Goal: Task Accomplishment & Management: Understand process/instructions

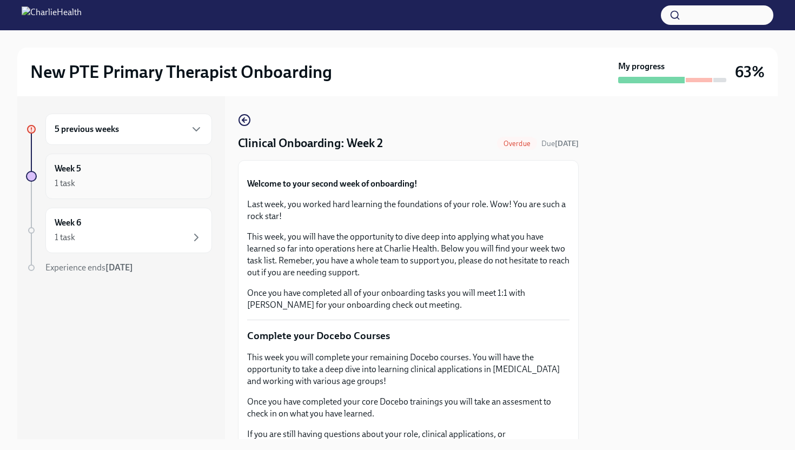
click at [125, 170] on div "Week 5 1 task" at bounding box center [129, 176] width 148 height 27
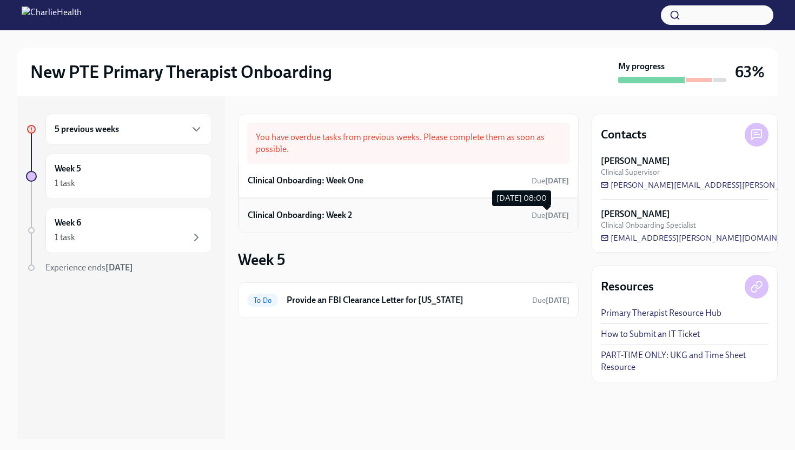
click at [532, 216] on span "Due [DATE]" at bounding box center [550, 215] width 37 height 9
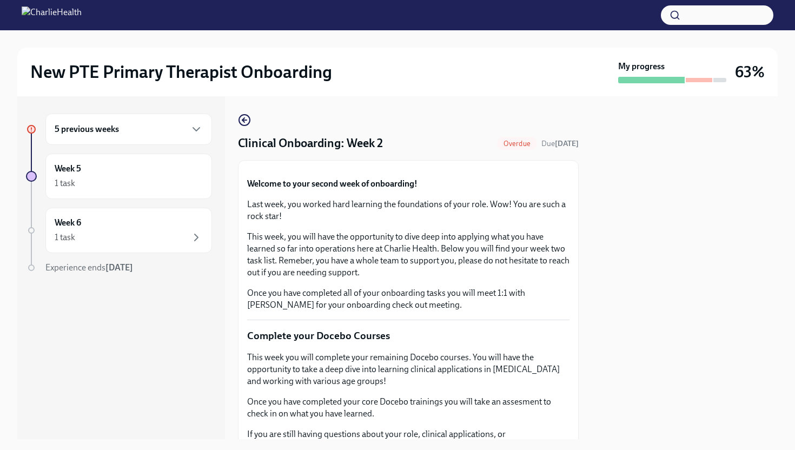
click at [655, 243] on div at bounding box center [685, 267] width 186 height 343
click at [531, 169] on button "Zoom image" at bounding box center [408, 169] width 323 height 0
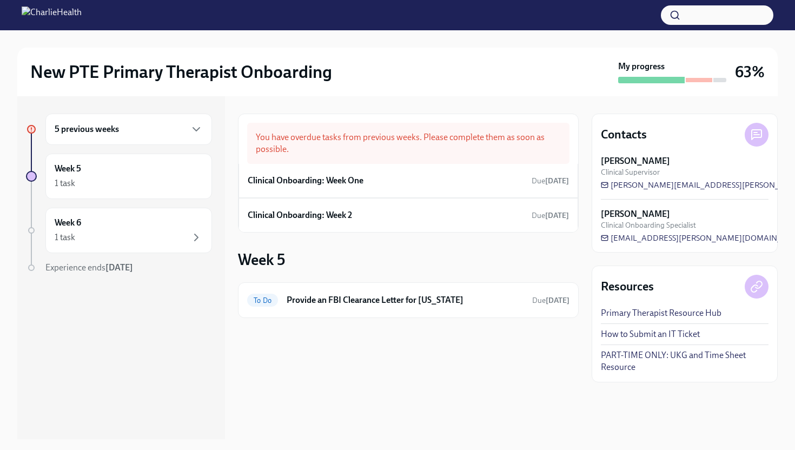
click at [139, 136] on div "5 previous weeks" at bounding box center [128, 129] width 167 height 31
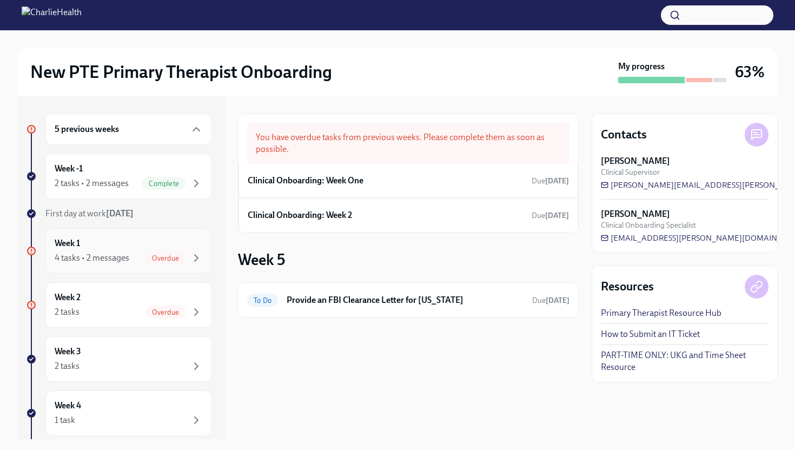
click at [150, 242] on div "Week 1 4 tasks • 2 messages Overdue" at bounding box center [129, 251] width 148 height 27
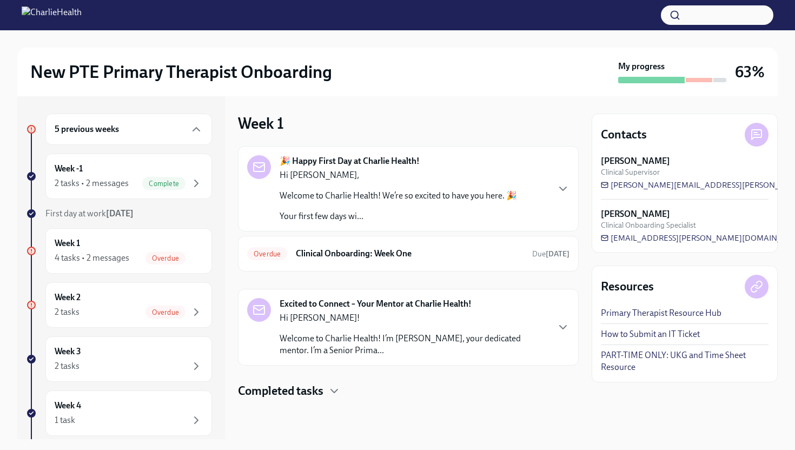
click at [401, 386] on div "Completed tasks" at bounding box center [408, 391] width 341 height 16
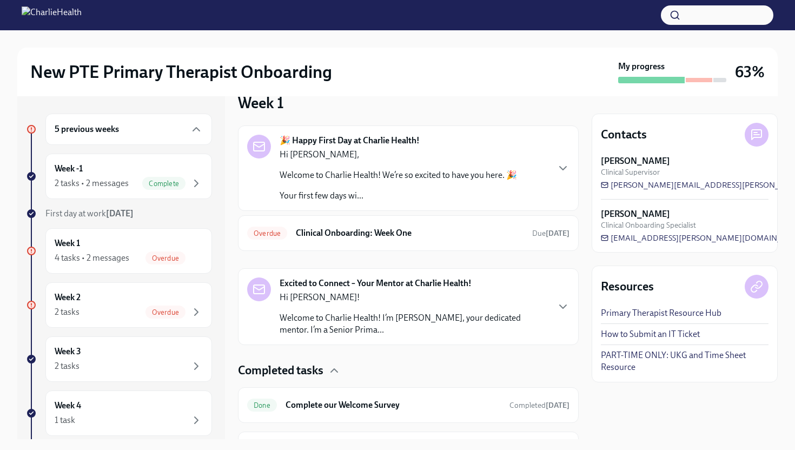
scroll to position [19, 0]
click at [476, 241] on div "Overdue Clinical Onboarding: Week One Due [DATE]" at bounding box center [408, 234] width 323 height 17
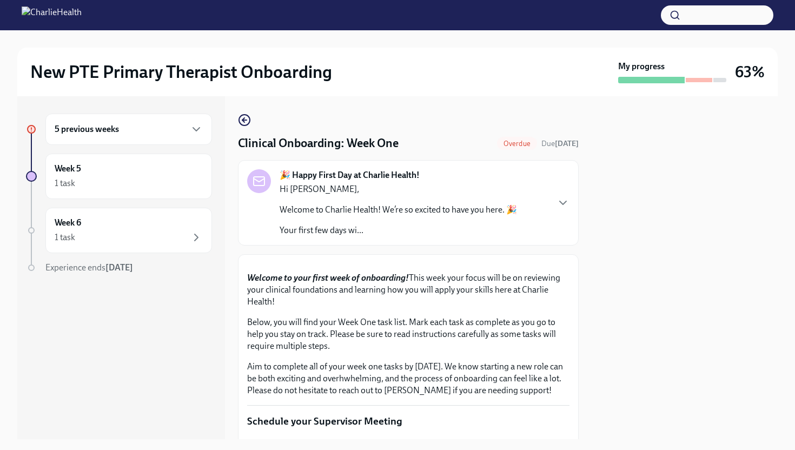
click at [597, 278] on div at bounding box center [685, 267] width 186 height 343
click at [564, 207] on icon "button" at bounding box center [563, 202] width 13 height 13
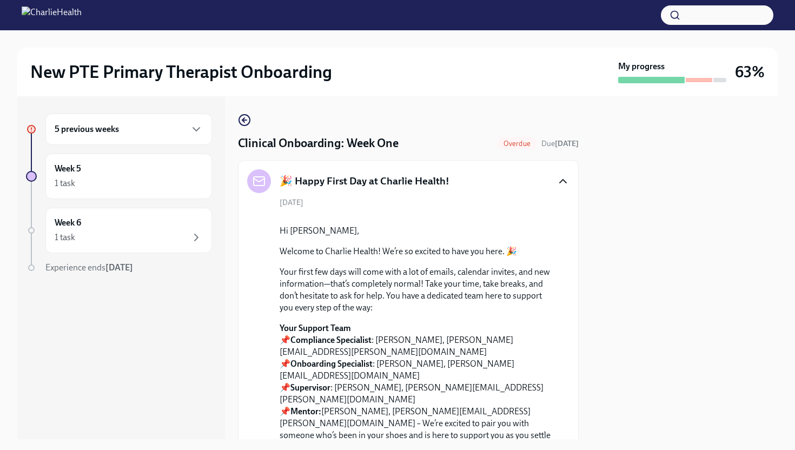
click at [568, 183] on icon "button" at bounding box center [563, 181] width 13 height 13
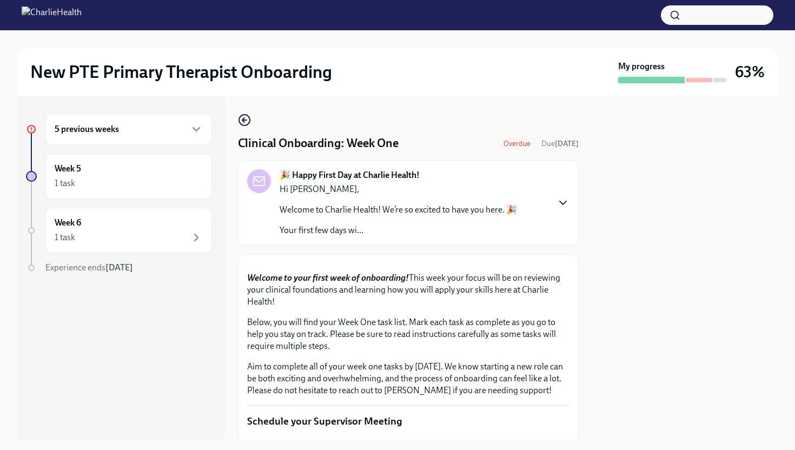
click at [558, 264] on button "Zoom image" at bounding box center [408, 264] width 323 height 0
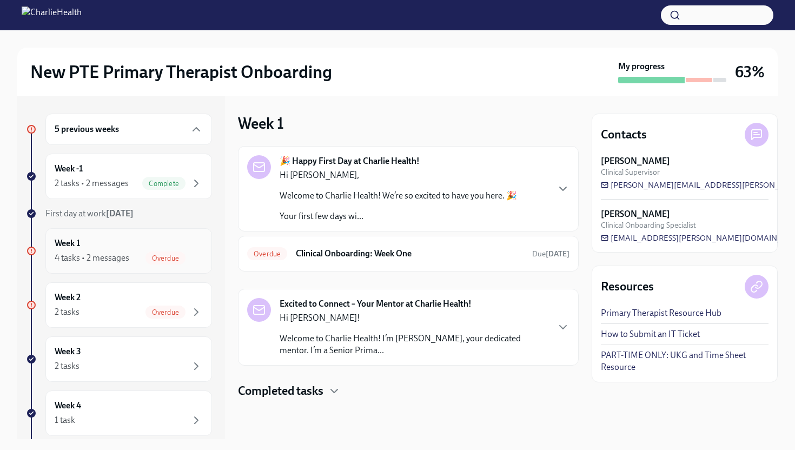
click at [100, 249] on div "Week 1 4 tasks • 2 messages Overdue" at bounding box center [129, 251] width 148 height 27
click at [273, 394] on h4 "Completed tasks" at bounding box center [280, 391] width 85 height 16
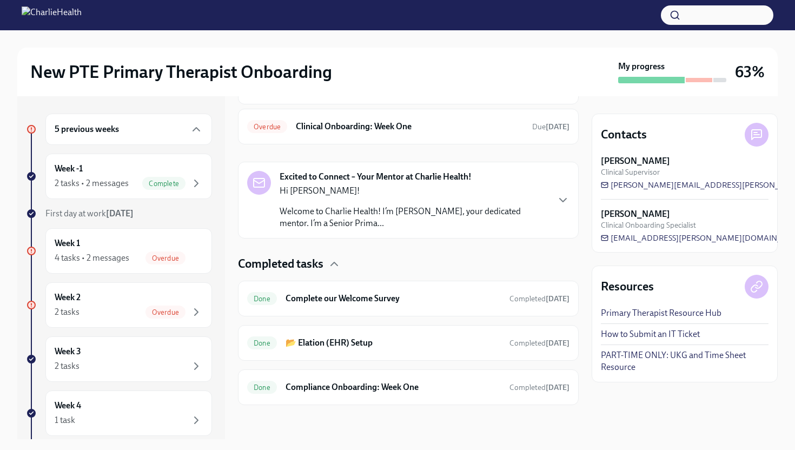
scroll to position [128, 0]
click at [193, 268] on div "Week 1 4 tasks • 2 messages Overdue" at bounding box center [128, 250] width 167 height 45
click at [166, 258] on span "Overdue" at bounding box center [166, 258] width 40 height 8
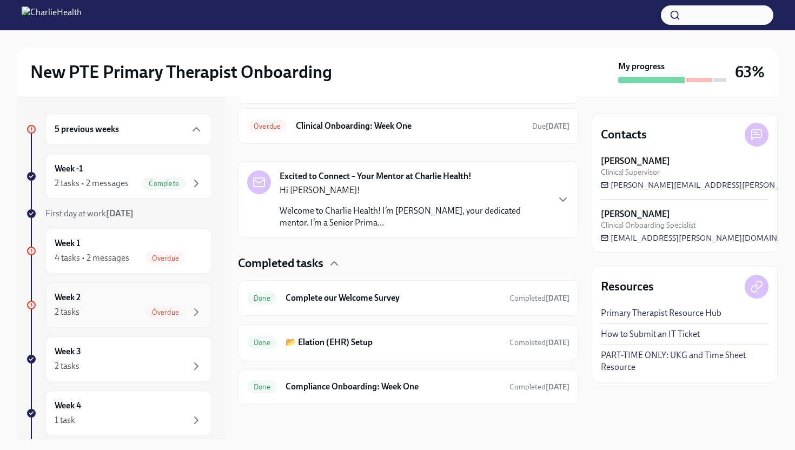
click at [142, 306] on div "2 tasks Overdue" at bounding box center [129, 312] width 148 height 13
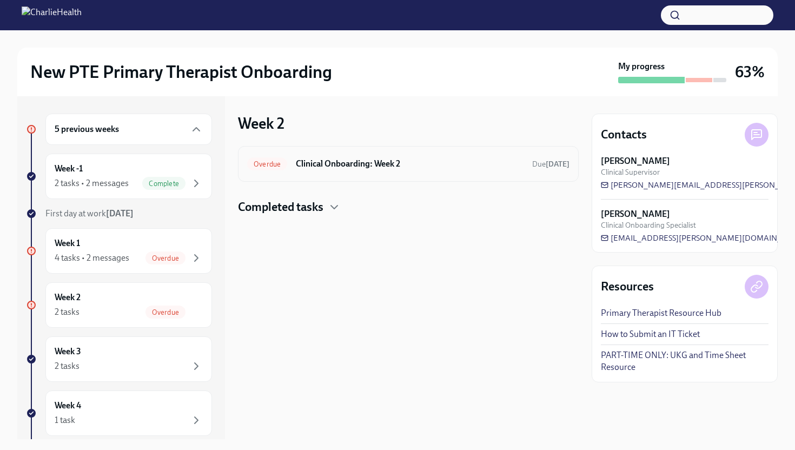
click at [342, 175] on div "Overdue Clinical Onboarding: Week 2 Due [DATE]" at bounding box center [408, 164] width 341 height 36
click at [329, 165] on h6 "Clinical Onboarding: Week 2" at bounding box center [410, 164] width 228 height 12
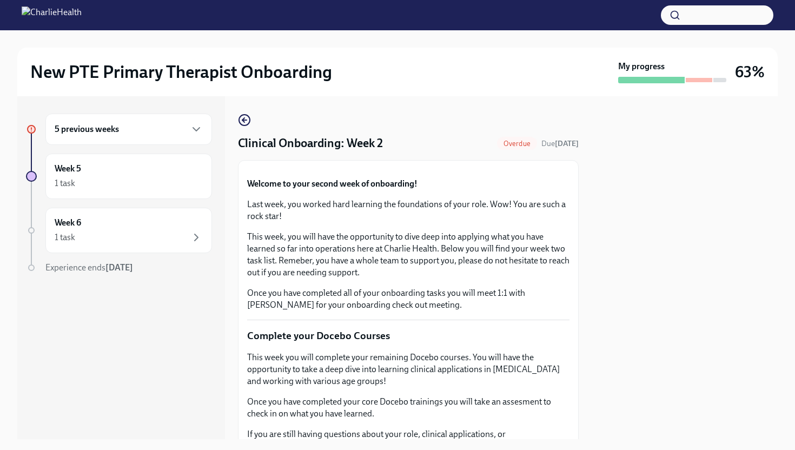
click at [545, 169] on button "Zoom image" at bounding box center [408, 169] width 323 height 0
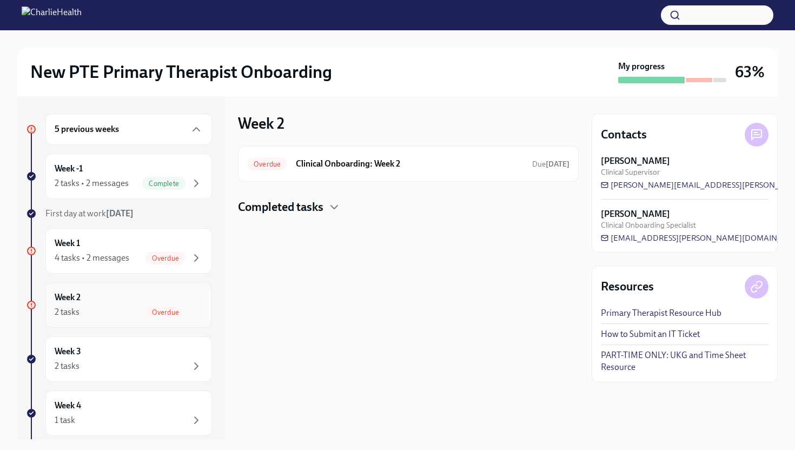
click at [81, 298] on h6 "Week 2" at bounding box center [68, 298] width 26 height 12
click at [115, 354] on div "Week 3 2 tasks" at bounding box center [129, 359] width 148 height 27
click at [166, 398] on div "Week 4 1 task" at bounding box center [128, 413] width 167 height 45
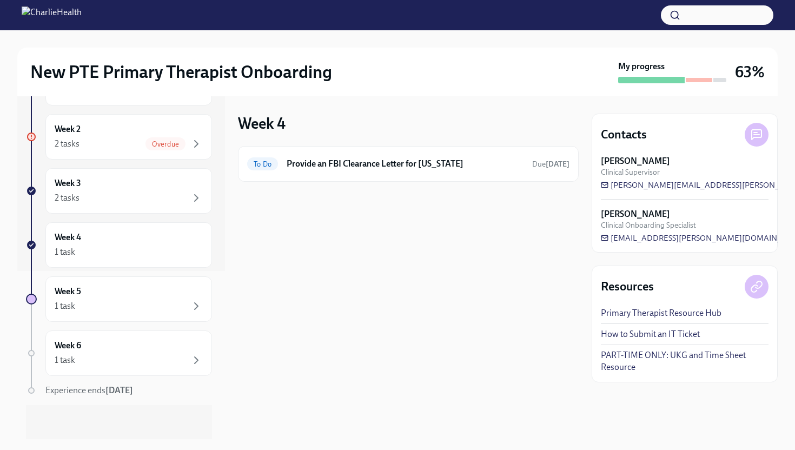
scroll to position [169, 0]
click at [88, 314] on div "Week 5 1 task" at bounding box center [128, 298] width 167 height 45
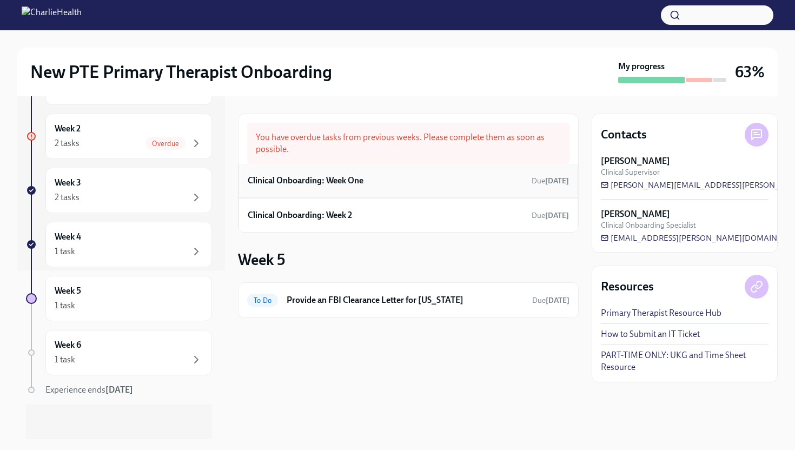
click at [327, 189] on div "Clinical Onboarding: Week One Due [DATE]" at bounding box center [409, 181] width 340 height 34
click at [344, 180] on h6 "Clinical Onboarding: Week One" at bounding box center [306, 181] width 116 height 12
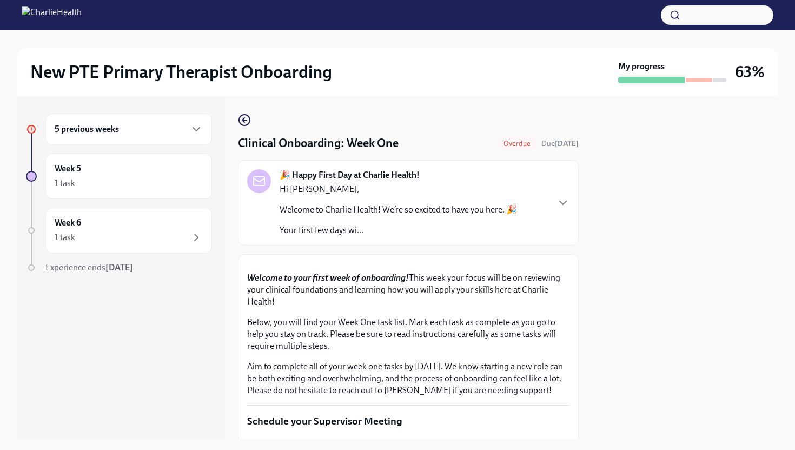
click at [501, 142] on span "Overdue" at bounding box center [517, 144] width 40 height 8
click at [486, 264] on button "Zoom image" at bounding box center [408, 264] width 323 height 0
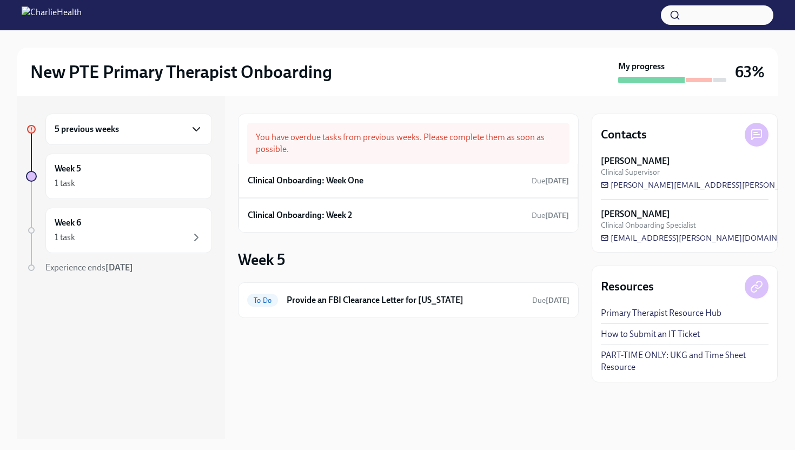
click at [198, 123] on icon "button" at bounding box center [196, 129] width 13 height 13
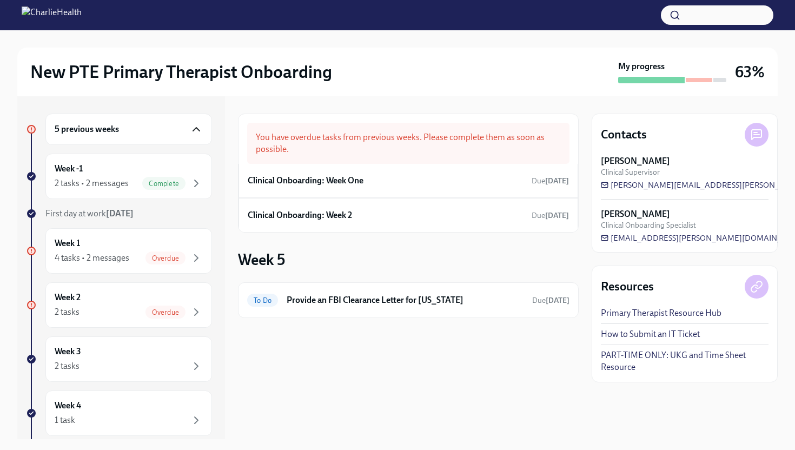
click at [30, 251] on icon at bounding box center [31, 250] width 5 height 5
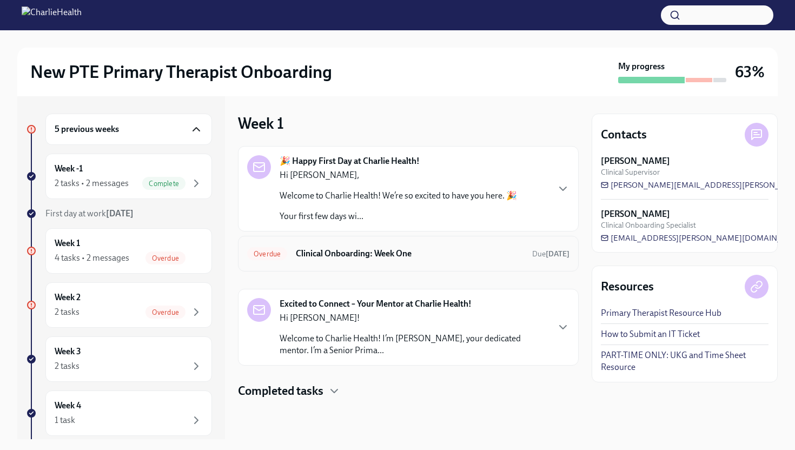
click at [318, 265] on div "Overdue Clinical Onboarding: Week One Due [DATE]" at bounding box center [408, 254] width 341 height 36
click at [309, 256] on h6 "Clinical Onboarding: Week One" at bounding box center [410, 254] width 228 height 12
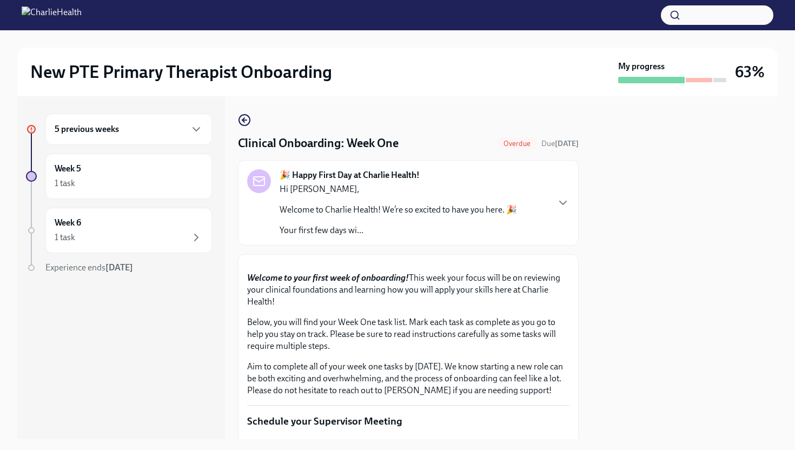
click at [297, 264] on button "Zoom image" at bounding box center [408, 264] width 323 height 0
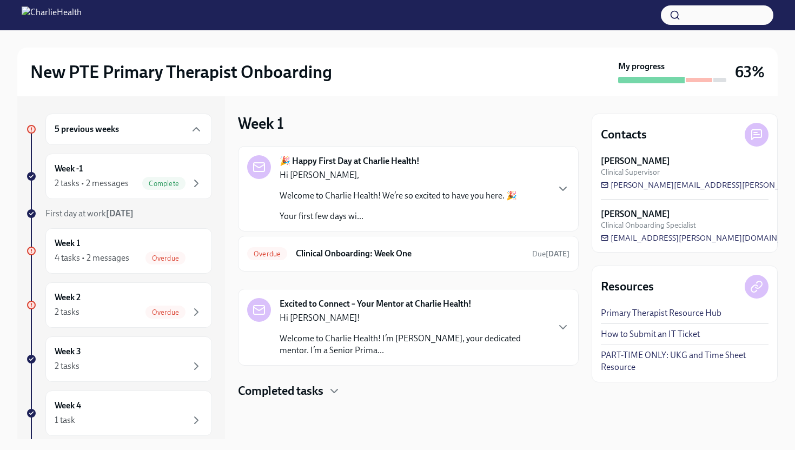
click at [581, 249] on div "5 previous weeks Week -1 2 tasks • 2 messages Complete First day at work [DATE]…" at bounding box center [397, 267] width 761 height 343
click at [567, 326] on icon "button" at bounding box center [563, 327] width 13 height 13
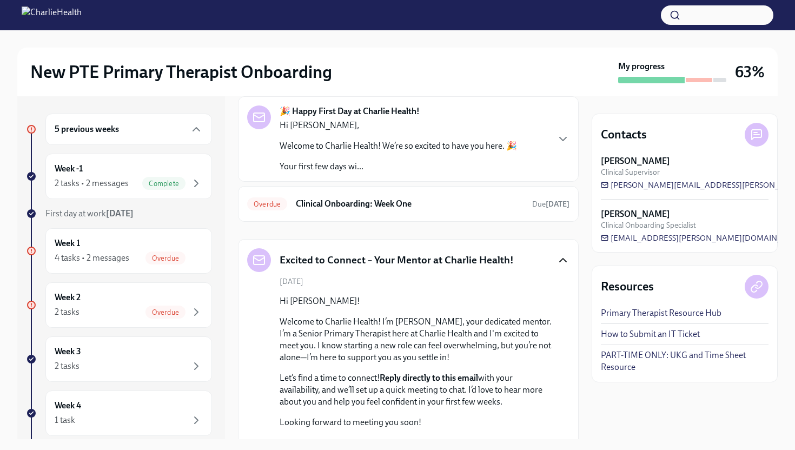
scroll to position [43, 0]
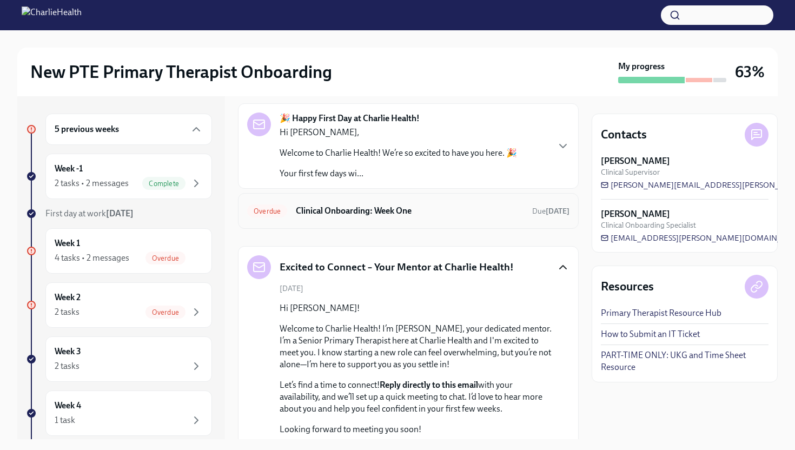
click at [567, 222] on div "Overdue Clinical Onboarding: Week One Due [DATE]" at bounding box center [408, 211] width 341 height 36
click at [560, 218] on div "Overdue Clinical Onboarding: Week One Due [DATE]" at bounding box center [408, 210] width 323 height 17
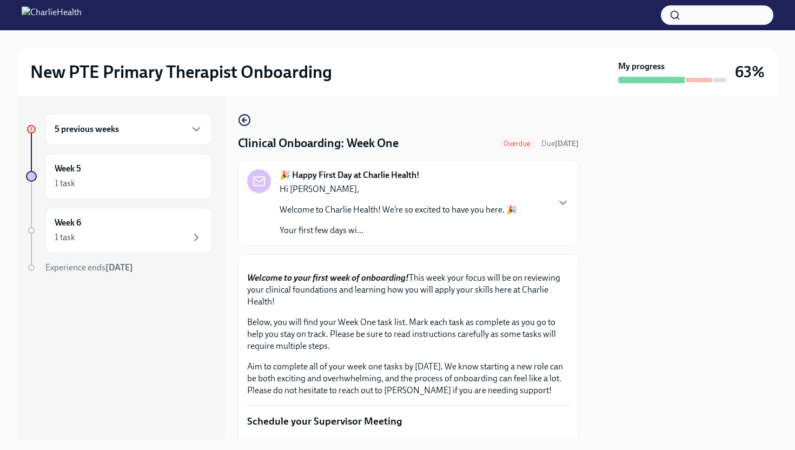
click at [588, 215] on div "5 previous weeks Week 5 1 task Week 6 1 task Experience ends [DATE] Clinical On…" at bounding box center [397, 267] width 761 height 343
click at [583, 215] on div "5 previous weeks Week 5 1 task Week 6 1 task Experience ends [DATE] Clinical On…" at bounding box center [397, 267] width 761 height 343
click at [575, 222] on div "🎉 Happy First Day at Charlie Health! Hi [PERSON_NAME], Welcome to Charlie Healt…" at bounding box center [408, 202] width 341 height 85
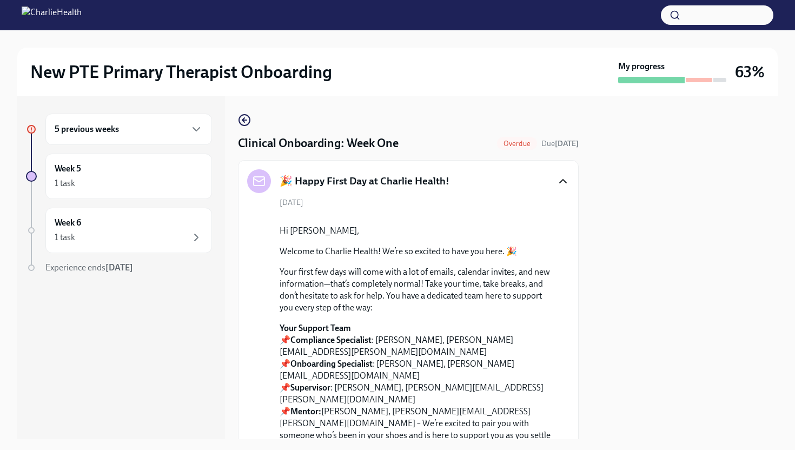
click at [565, 180] on icon "button" at bounding box center [563, 181] width 13 height 13
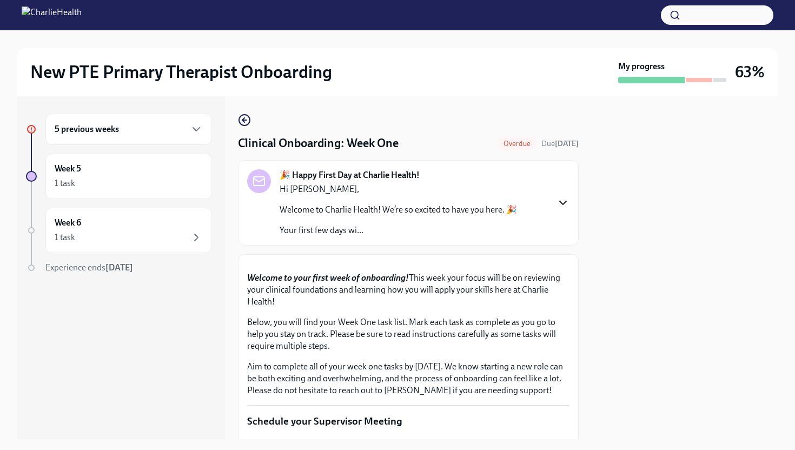
click at [565, 180] on div "🎉 Happy First Day at Charlie Health! Hi [PERSON_NAME], Welcome to Charlie Healt…" at bounding box center [408, 202] width 323 height 67
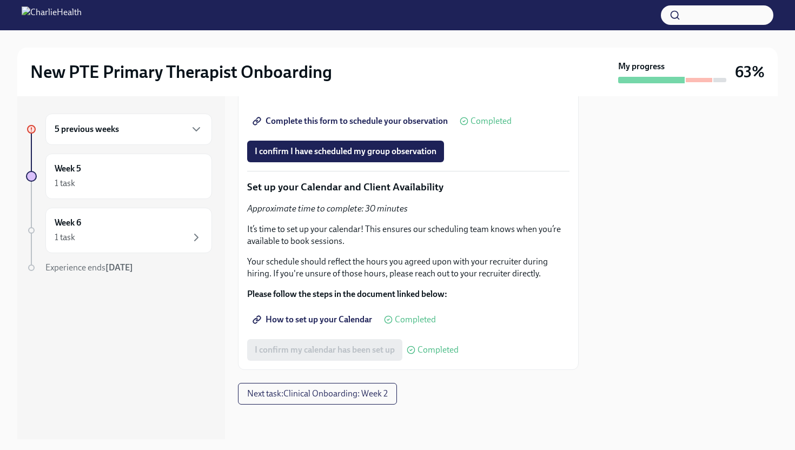
scroll to position [3238, 0]
click at [205, 136] on div "5 previous weeks" at bounding box center [128, 129] width 167 height 31
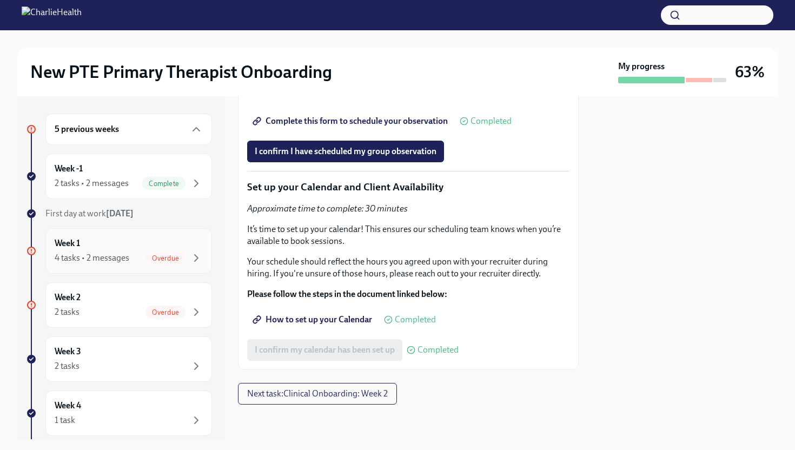
click at [180, 252] on div "Overdue" at bounding box center [166, 258] width 40 height 13
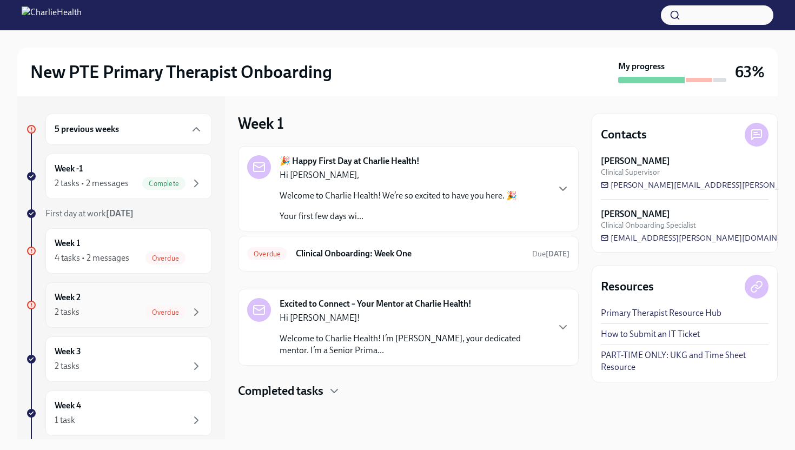
click at [182, 305] on div "Week 2 2 tasks Overdue" at bounding box center [129, 305] width 148 height 27
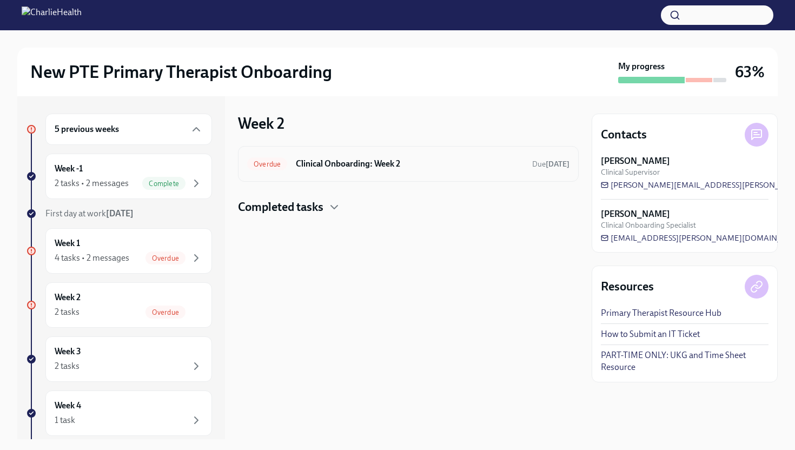
click at [513, 169] on h6 "Clinical Onboarding: Week 2" at bounding box center [410, 164] width 228 height 12
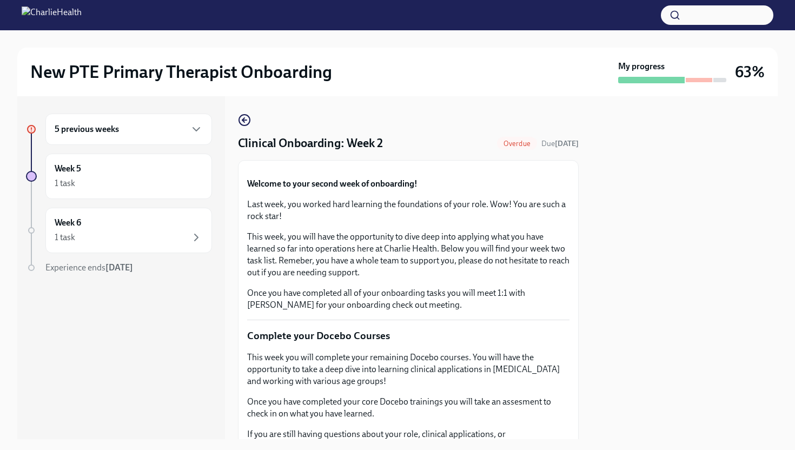
click at [531, 169] on button "Zoom image" at bounding box center [408, 169] width 323 height 0
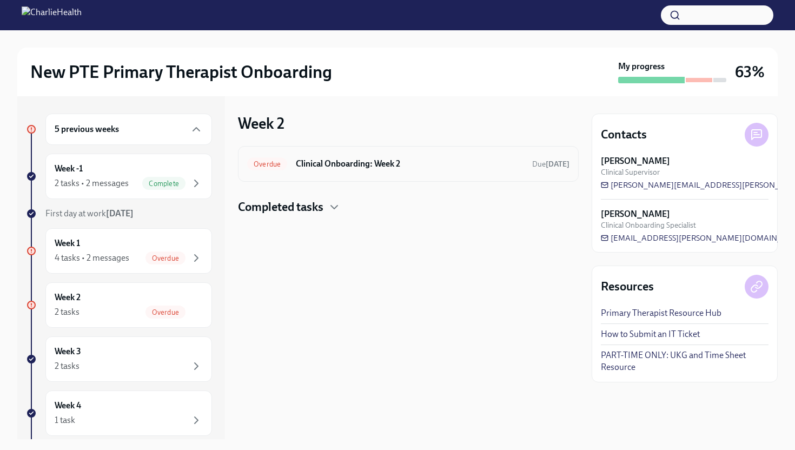
click at [491, 166] on h6 "Clinical Onboarding: Week 2" at bounding box center [410, 164] width 228 height 12
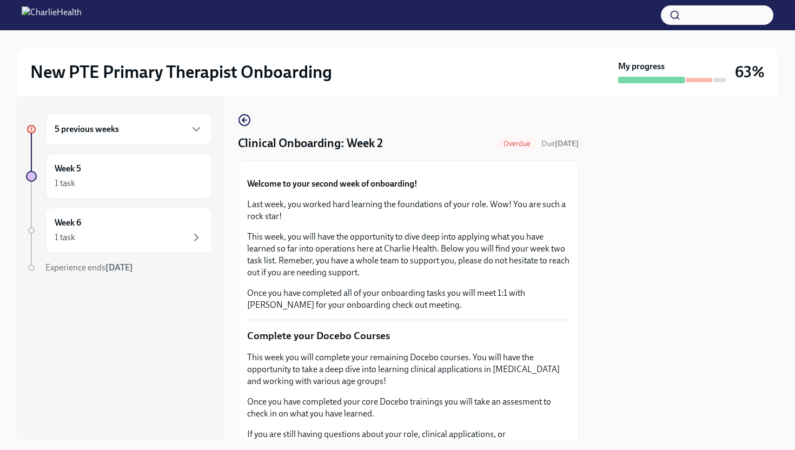
click at [610, 218] on div at bounding box center [685, 267] width 186 height 343
click at [241, 124] on icon "button" at bounding box center [244, 120] width 13 height 13
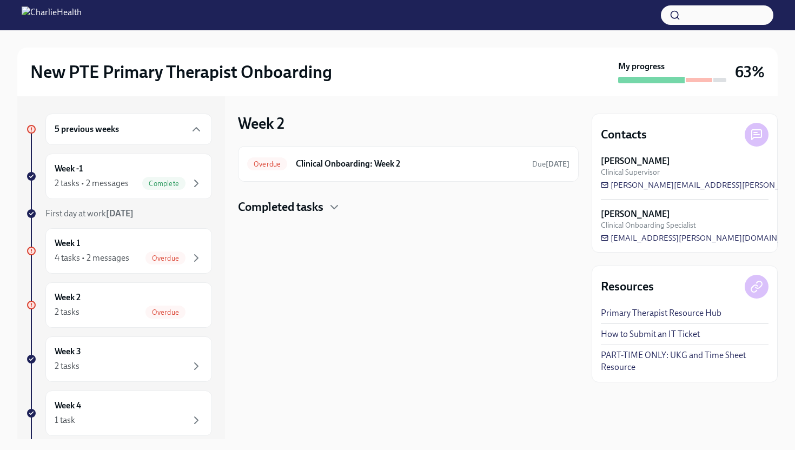
click at [186, 334] on div "5 previous weeks Week -1 2 tasks • 2 messages Complete First day at work [DATE]…" at bounding box center [119, 361] width 186 height 495
click at [188, 357] on div "Week 3 2 tasks" at bounding box center [129, 359] width 148 height 27
click at [189, 309] on div "Overdue" at bounding box center [174, 312] width 57 height 13
click at [533, 172] on div "Overdue Clinical Onboarding: Week 2 Due [DATE]" at bounding box center [408, 163] width 323 height 17
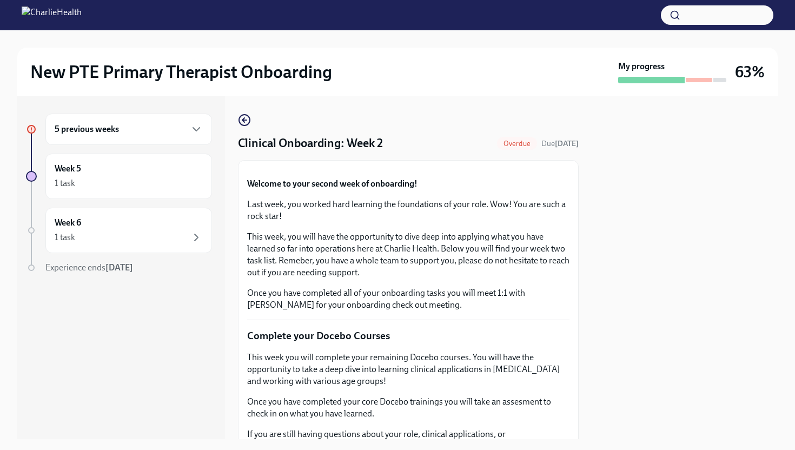
drag, startPoint x: 640, startPoint y: 319, endPoint x: 633, endPoint y: 233, distance: 85.8
click at [633, 233] on div at bounding box center [685, 267] width 186 height 343
click at [500, 151] on div "Clinical Onboarding: Week 2 Overdue Due [DATE]" at bounding box center [408, 143] width 341 height 16
click at [500, 145] on span "Overdue" at bounding box center [517, 144] width 40 height 8
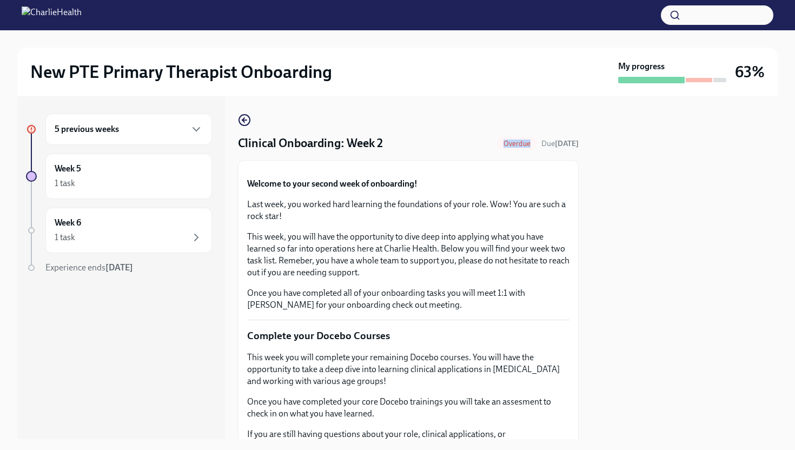
click at [500, 145] on span "Overdue" at bounding box center [517, 144] width 40 height 8
click at [200, 240] on icon "button" at bounding box center [196, 237] width 13 height 13
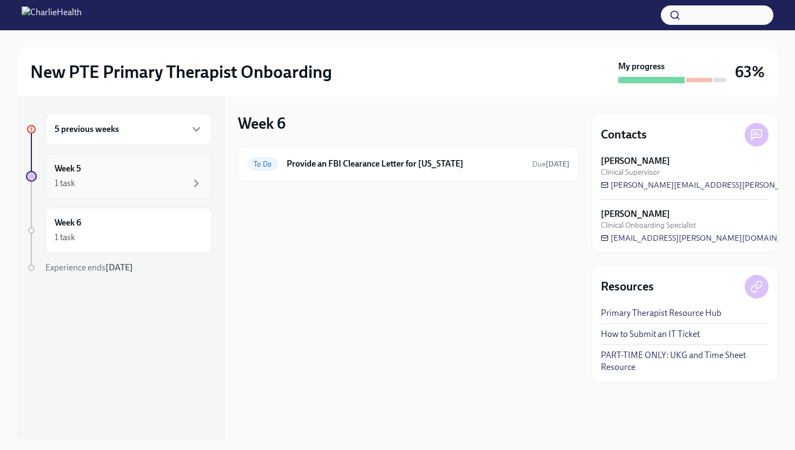
click at [168, 186] on div "1 task" at bounding box center [129, 183] width 148 height 13
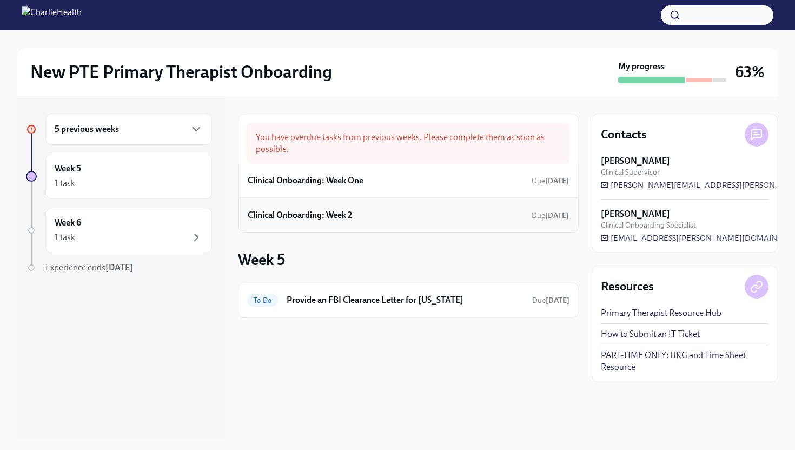
click at [359, 211] on div "Clinical Onboarding: Week 2 Due [DATE]" at bounding box center [408, 215] width 321 height 16
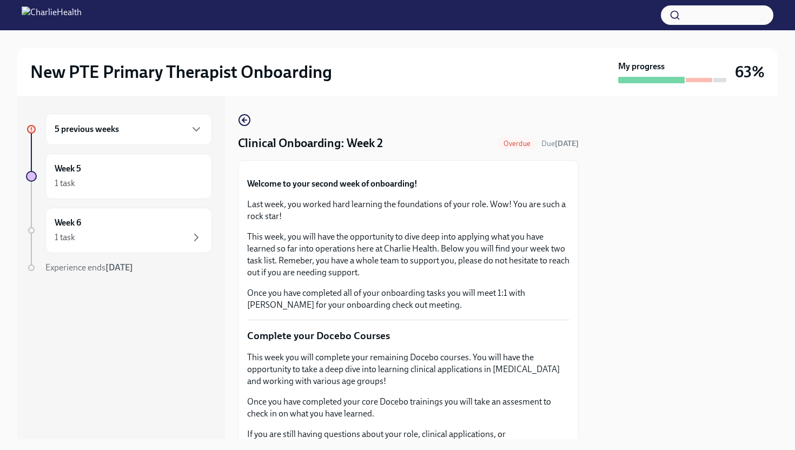
click at [630, 294] on div at bounding box center [685, 267] width 186 height 343
click at [213, 298] on div "5 previous weeks Week 5 1 task Week 6 1 task Experience ends [DATE]" at bounding box center [121, 267] width 208 height 343
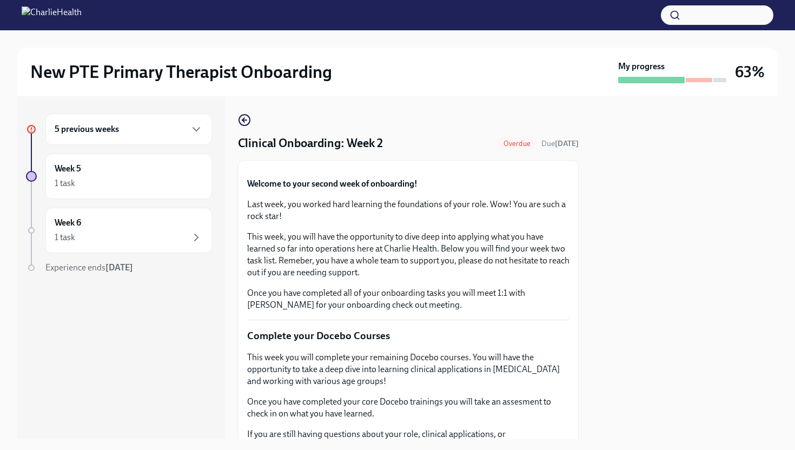
click at [702, 283] on div at bounding box center [685, 267] width 186 height 343
click at [199, 124] on icon "button" at bounding box center [196, 129] width 13 height 13
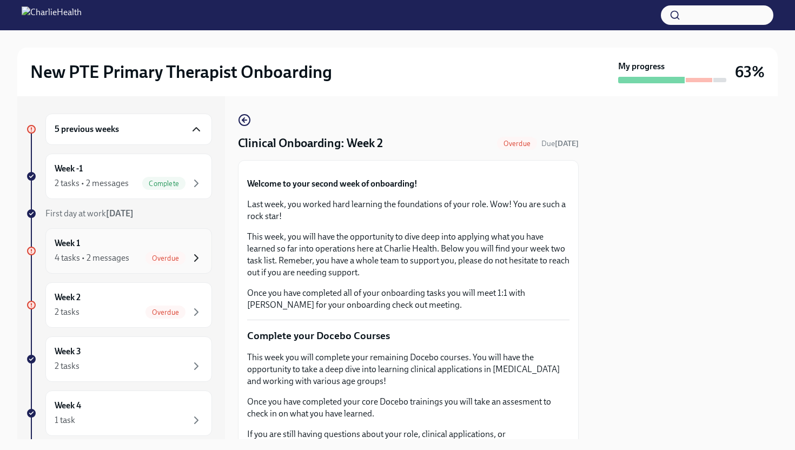
click at [197, 252] on icon "button" at bounding box center [196, 258] width 13 height 13
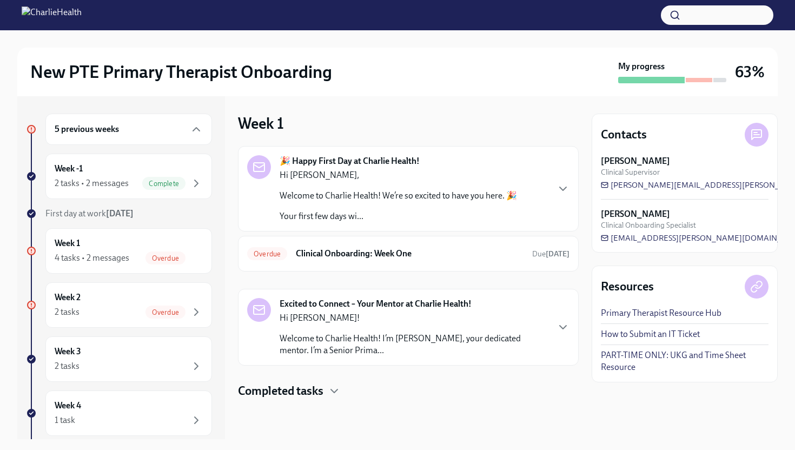
click at [331, 325] on div "Hi [PERSON_NAME]! Welcome to Charlie Health! I’m [PERSON_NAME], your dedicated …" at bounding box center [414, 334] width 268 height 44
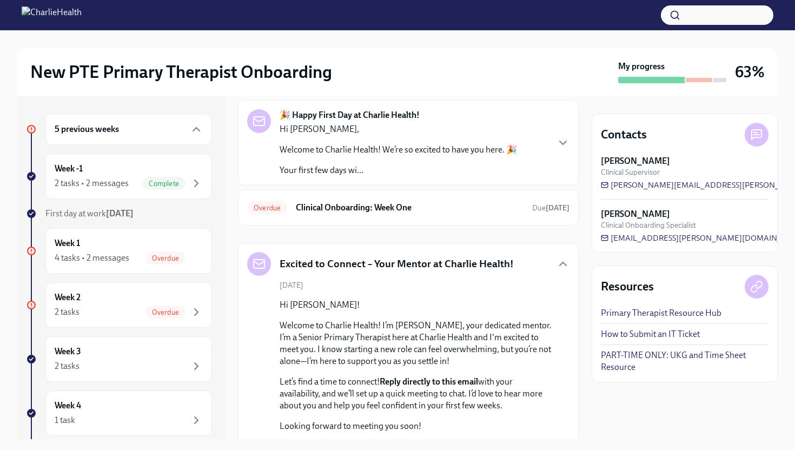
scroll to position [21, 0]
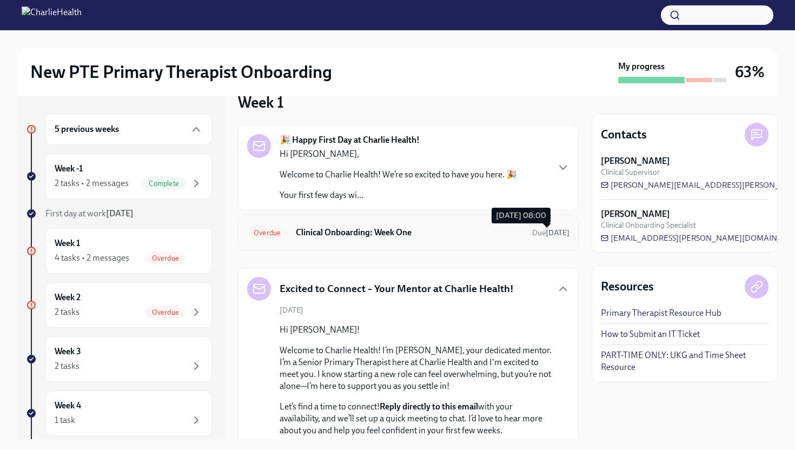
click at [540, 235] on span "Due [DATE]" at bounding box center [550, 232] width 37 height 9
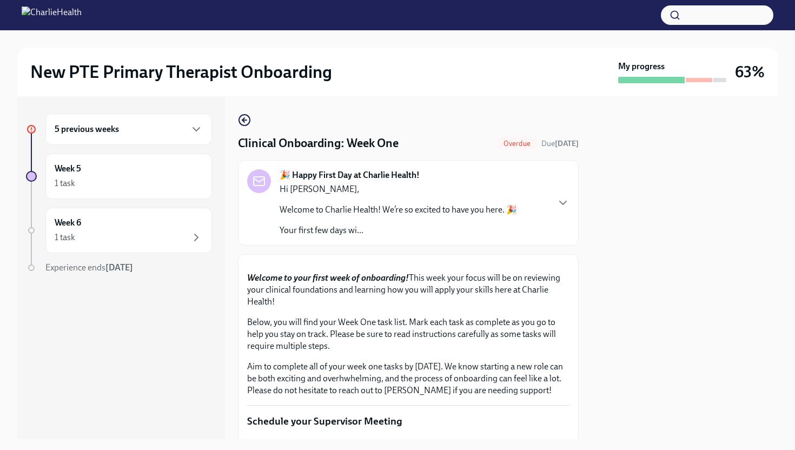
click at [536, 264] on button "Zoom image" at bounding box center [408, 264] width 323 height 0
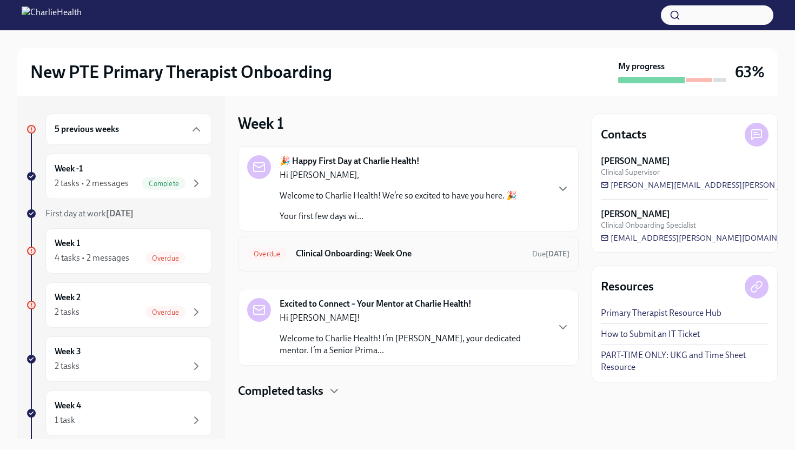
click at [259, 254] on span "Overdue" at bounding box center [267, 254] width 40 height 8
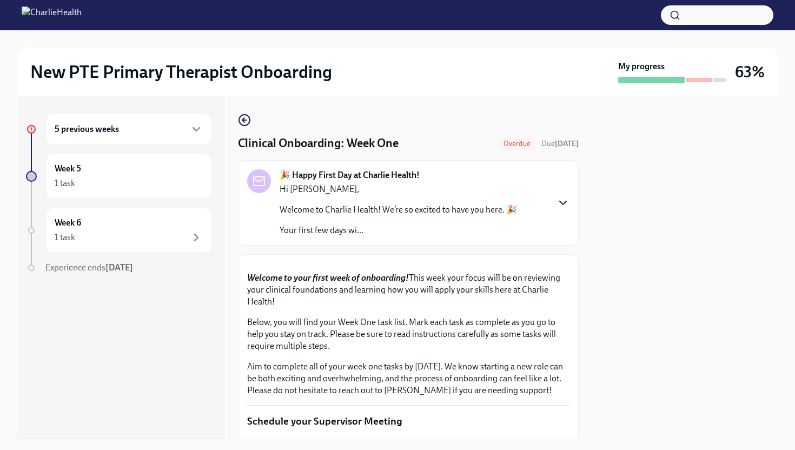
click at [560, 205] on icon "button" at bounding box center [563, 202] width 13 height 13
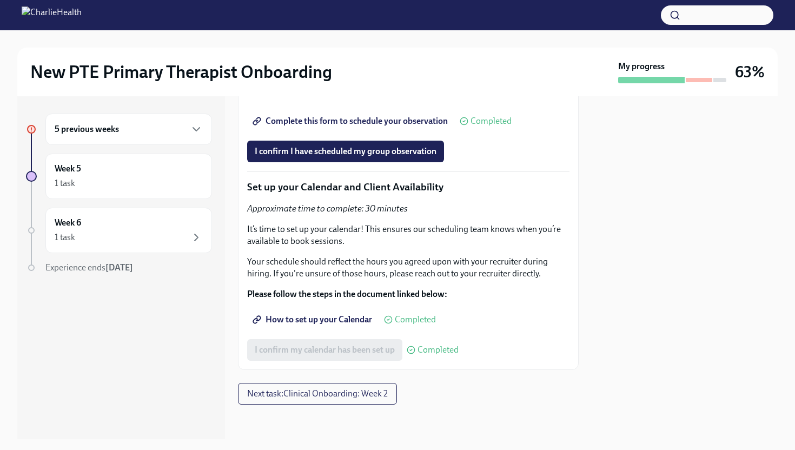
scroll to position [3238, 0]
click at [188, 133] on div "5 previous weeks" at bounding box center [129, 129] width 148 height 13
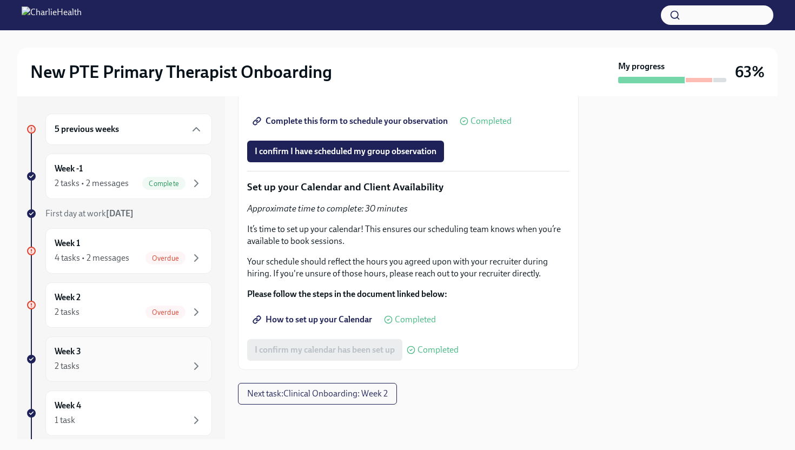
click at [188, 348] on div "Week 3 2 tasks" at bounding box center [129, 359] width 148 height 27
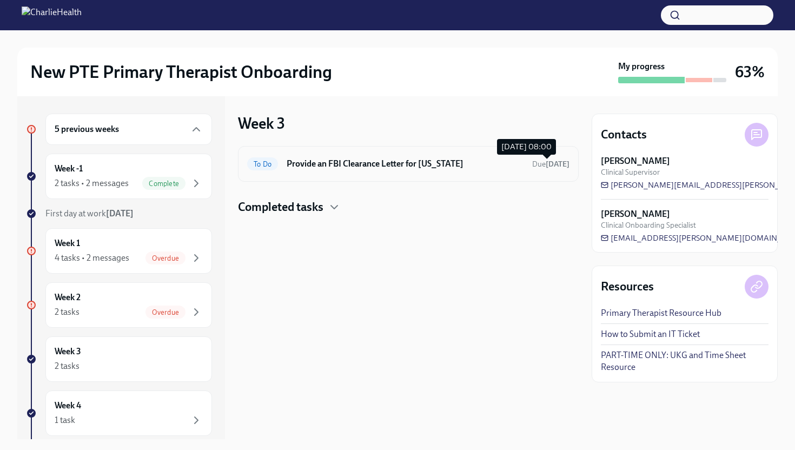
click at [547, 160] on strong "[DATE]" at bounding box center [558, 164] width 24 height 9
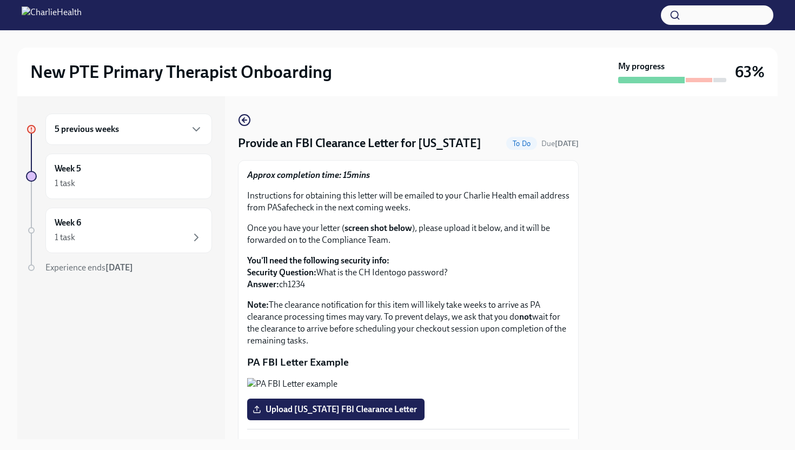
click at [536, 264] on p "You'll need the following security info: Security Question: What is the CH Iden…" at bounding box center [408, 273] width 323 height 36
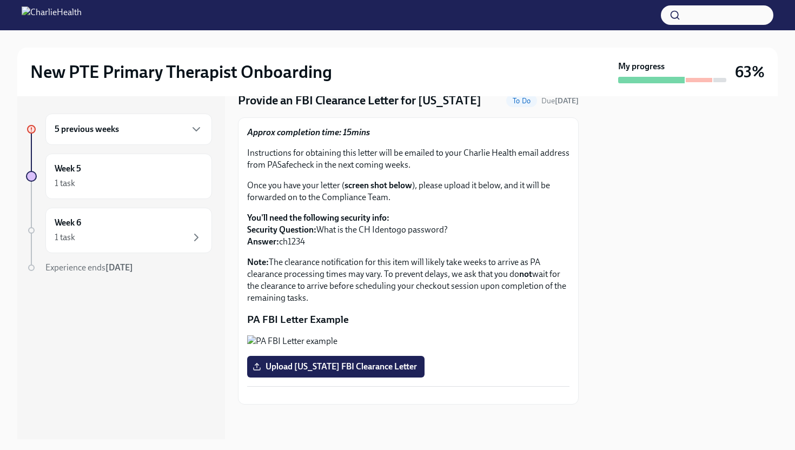
scroll to position [164, 0]
click at [182, 192] on div "Week 5 1 task" at bounding box center [128, 176] width 167 height 45
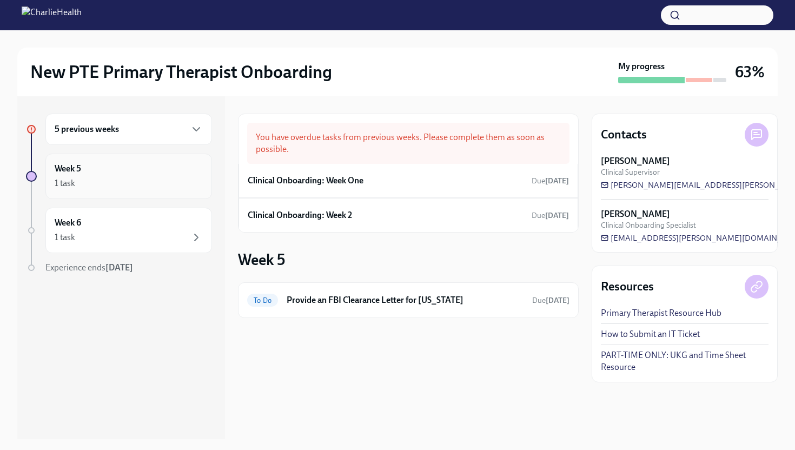
click at [182, 193] on div "Week 5 1 task" at bounding box center [128, 176] width 167 height 45
click at [174, 183] on div "1 task" at bounding box center [129, 183] width 148 height 13
click at [193, 128] on icon "button" at bounding box center [196, 129] width 6 height 3
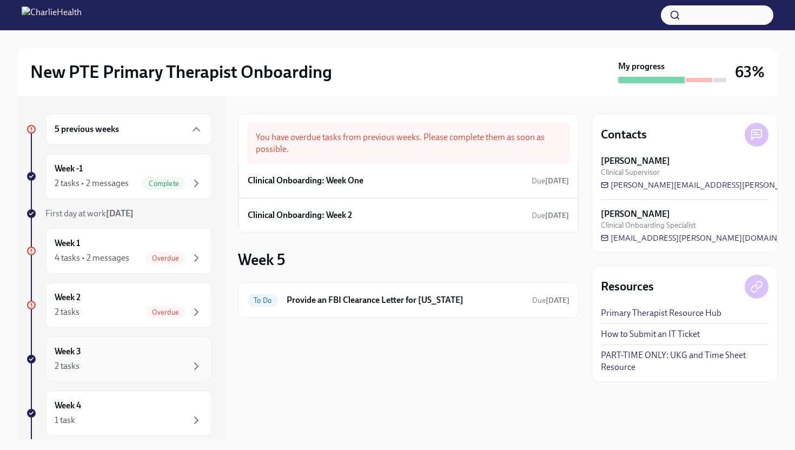
click at [148, 365] on div "2 tasks" at bounding box center [129, 366] width 148 height 13
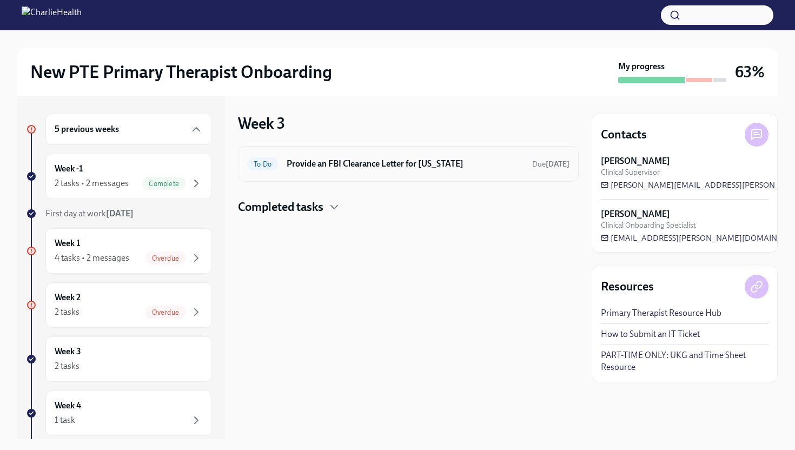
click at [486, 173] on div "To Do Provide an FBI Clearance Letter for [US_STATE] Due [DATE]" at bounding box center [408, 164] width 341 height 36
click at [461, 166] on h6 "Provide an FBI Clearance Letter for [US_STATE]" at bounding box center [405, 164] width 237 height 12
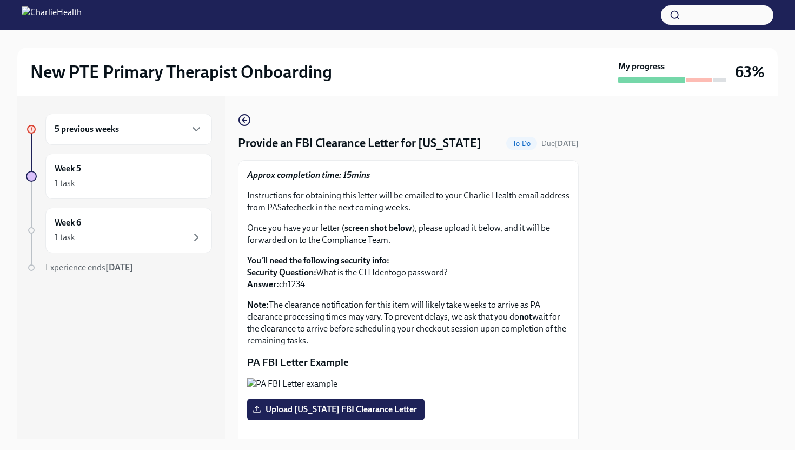
click at [537, 248] on div "Approx completion time: 15mins Instructions for obtaining this letter will be e…" at bounding box center [408, 257] width 323 height 177
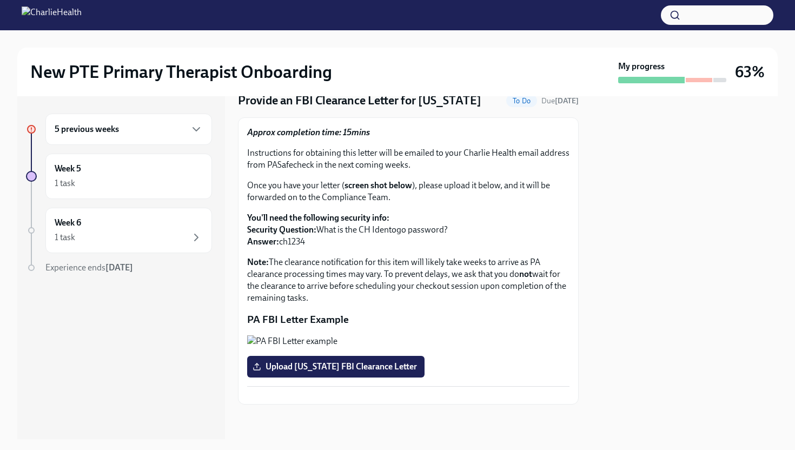
scroll to position [164, 0]
click at [182, 132] on div "5 previous weeks" at bounding box center [129, 129] width 148 height 13
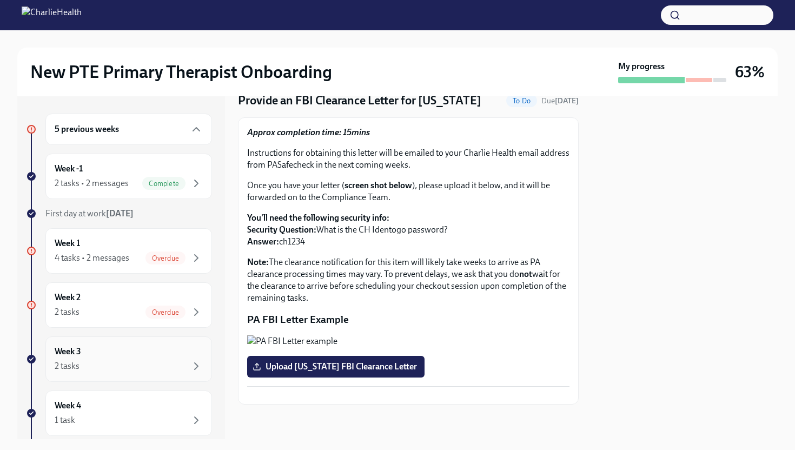
click at [146, 372] on div "2 tasks" at bounding box center [129, 366] width 148 height 13
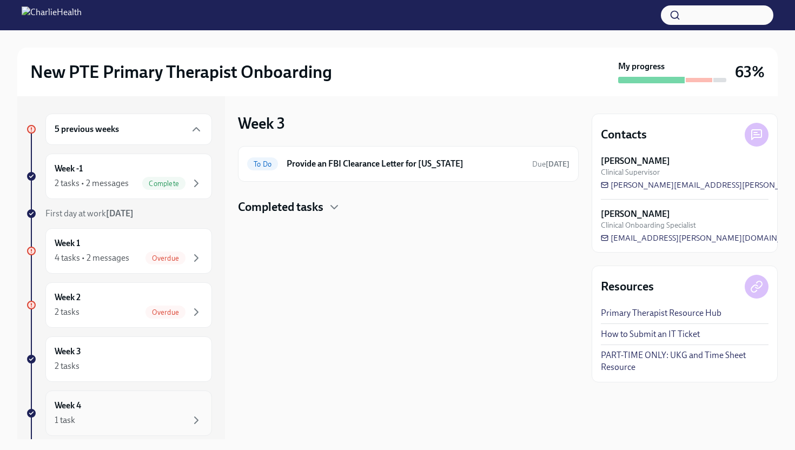
click at [144, 417] on div "1 task" at bounding box center [129, 420] width 148 height 13
